Goal: Information Seeking & Learning: Learn about a topic

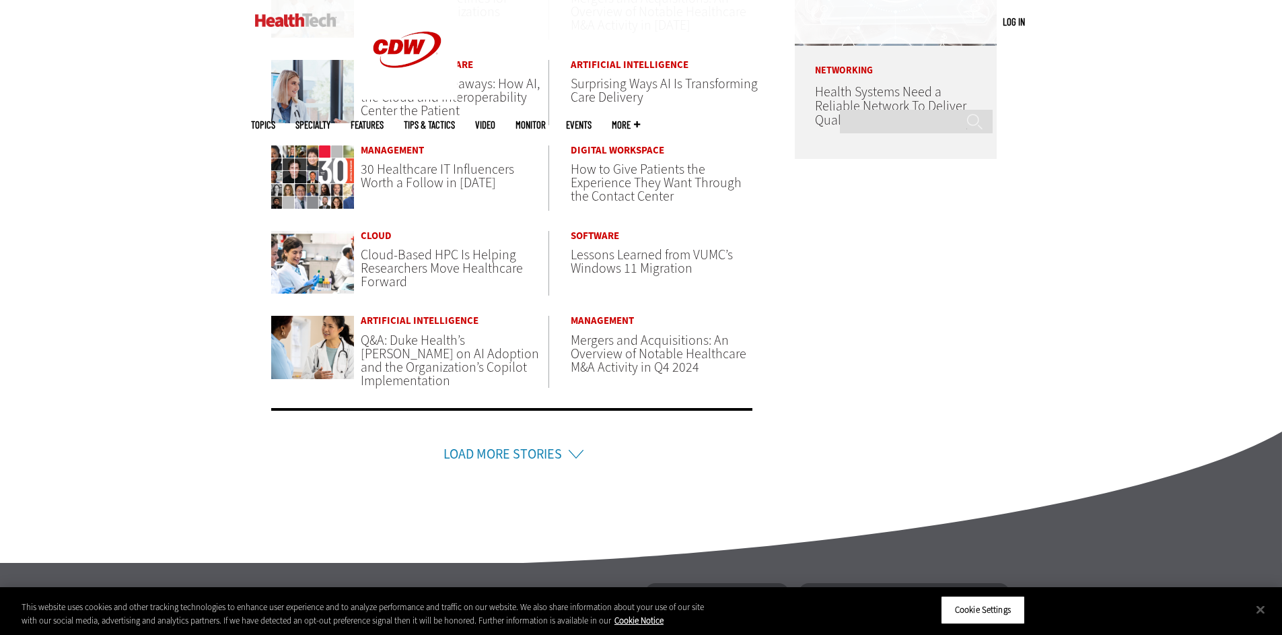
scroll to position [924, 0]
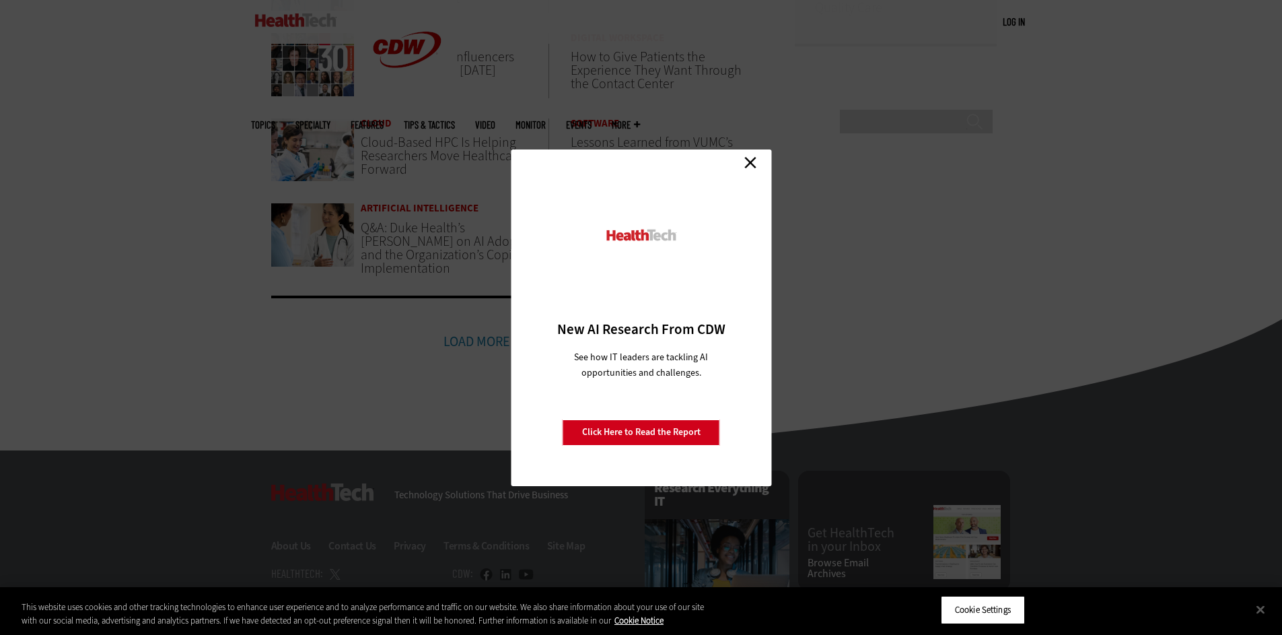
click at [754, 163] on link "Close" at bounding box center [750, 163] width 20 height 20
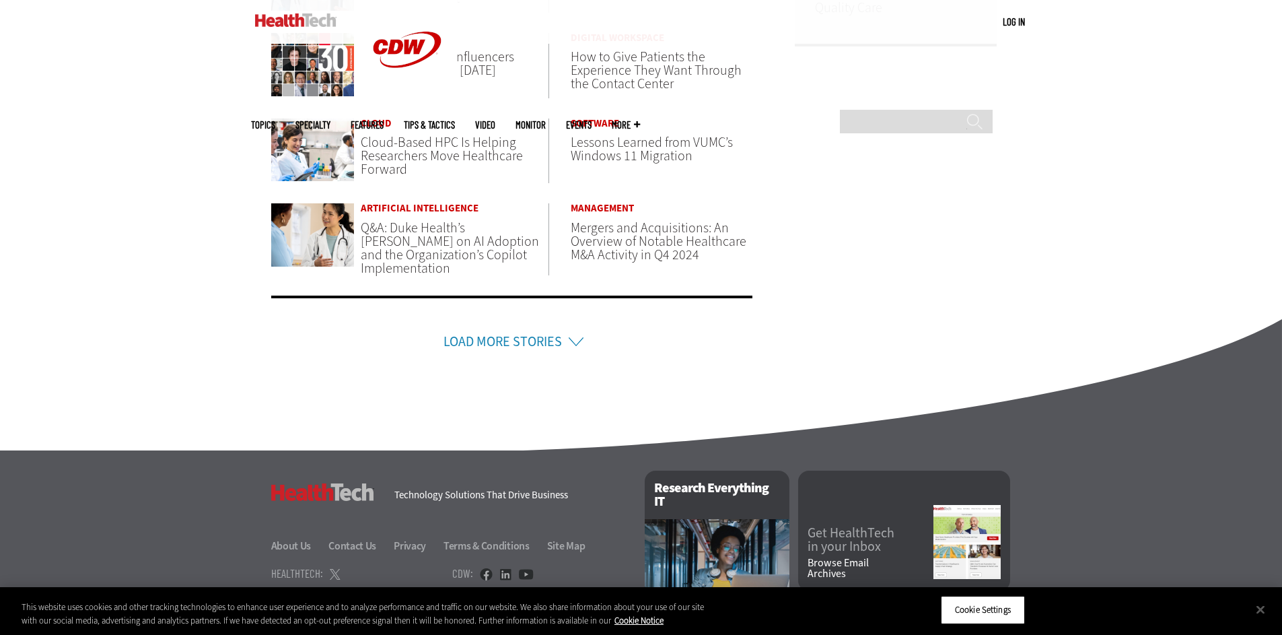
click at [542, 335] on link "Load More Stories" at bounding box center [502, 341] width 118 height 18
click at [542, 344] on link "Load More Stories" at bounding box center [502, 341] width 118 height 18
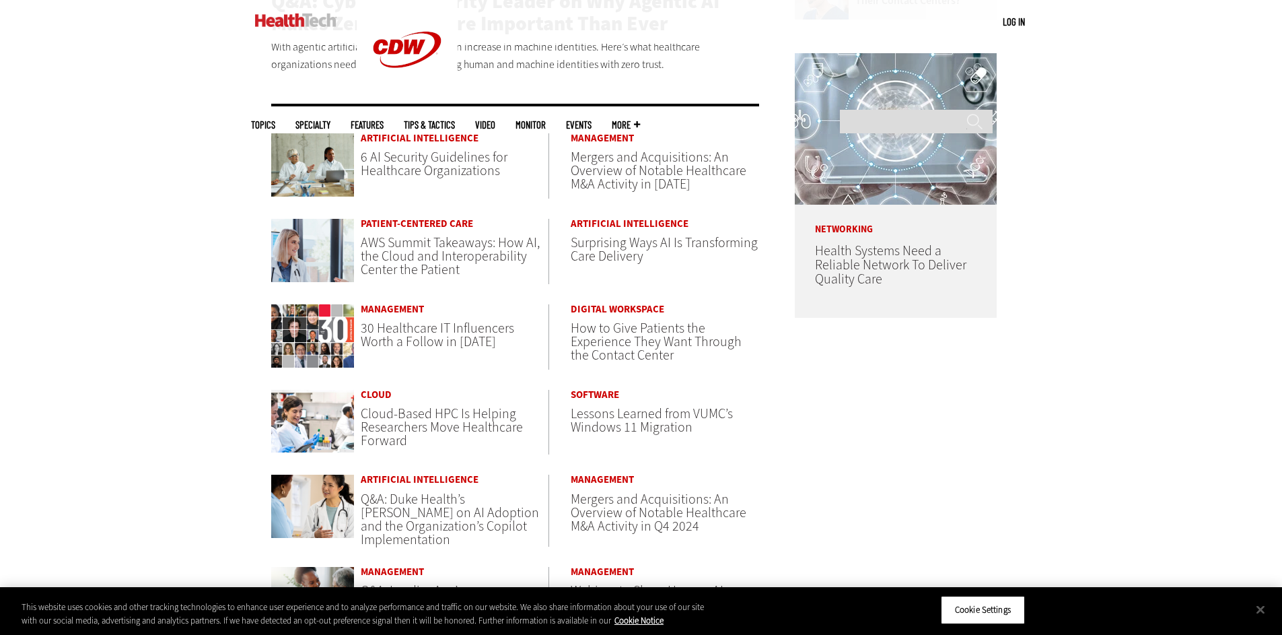
scroll to position [475, 0]
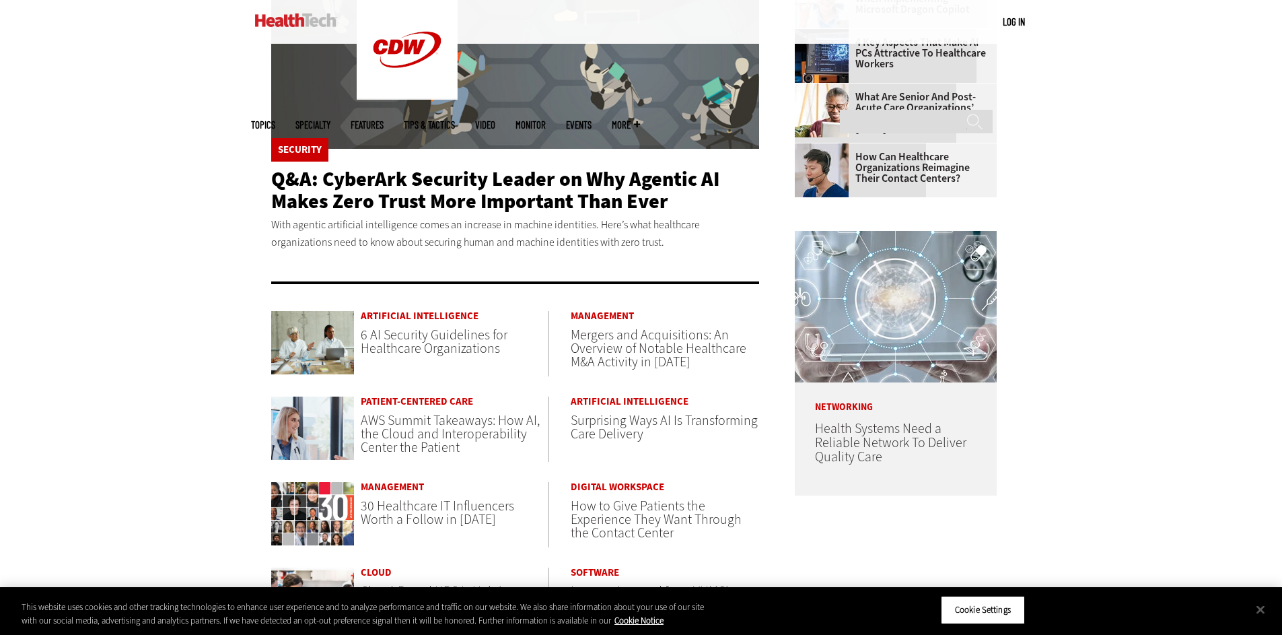
click at [464, 343] on span "6 AI Security Guidelines for Healthcare Organizations" at bounding box center [434, 342] width 147 height 32
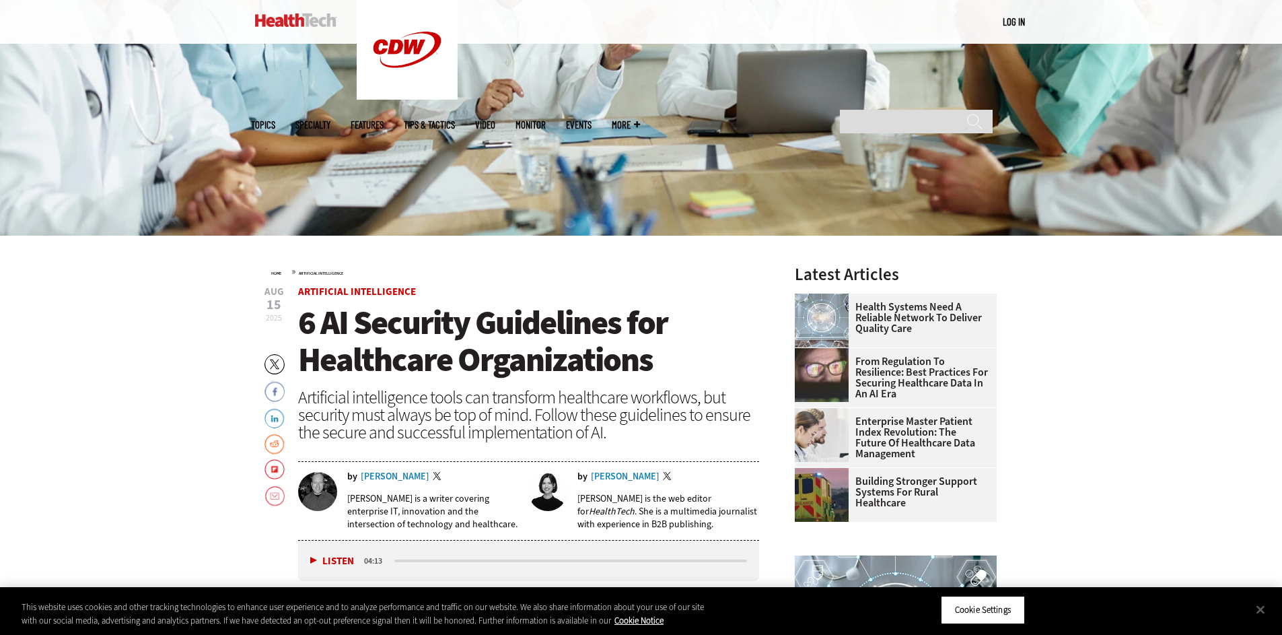
scroll to position [351, 0]
